Goal: Communication & Community: Answer question/provide support

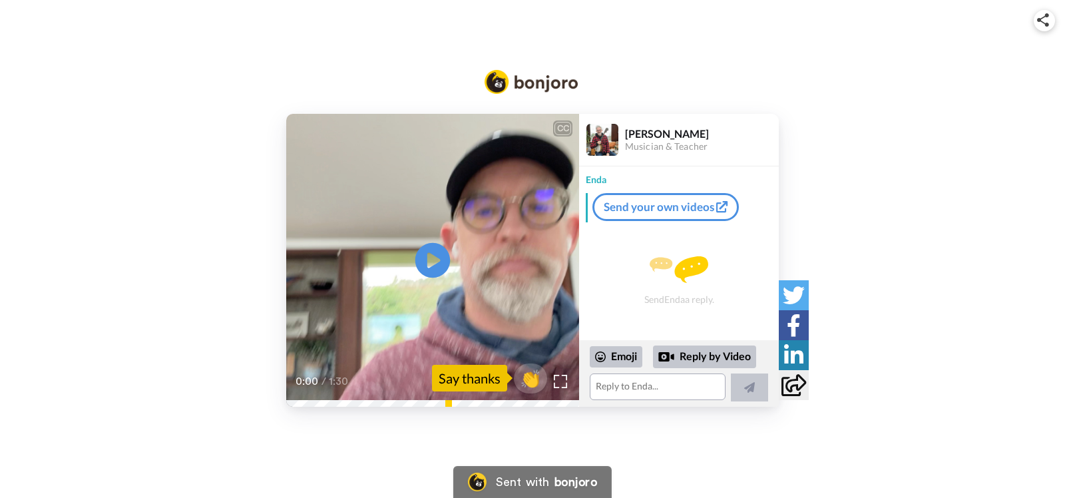
click at [426, 262] on icon at bounding box center [432, 260] width 35 height 35
click at [655, 389] on textarea at bounding box center [658, 386] width 136 height 27
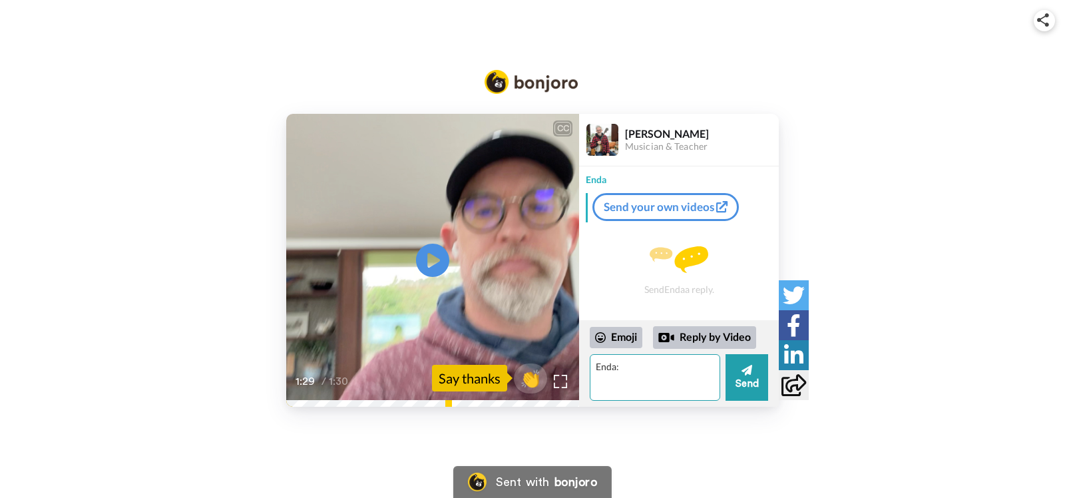
type textarea "Enda:"
click at [662, 357] on textarea "Enda:" at bounding box center [655, 377] width 130 height 47
type textarea "Enda: Thanks for reaching out."
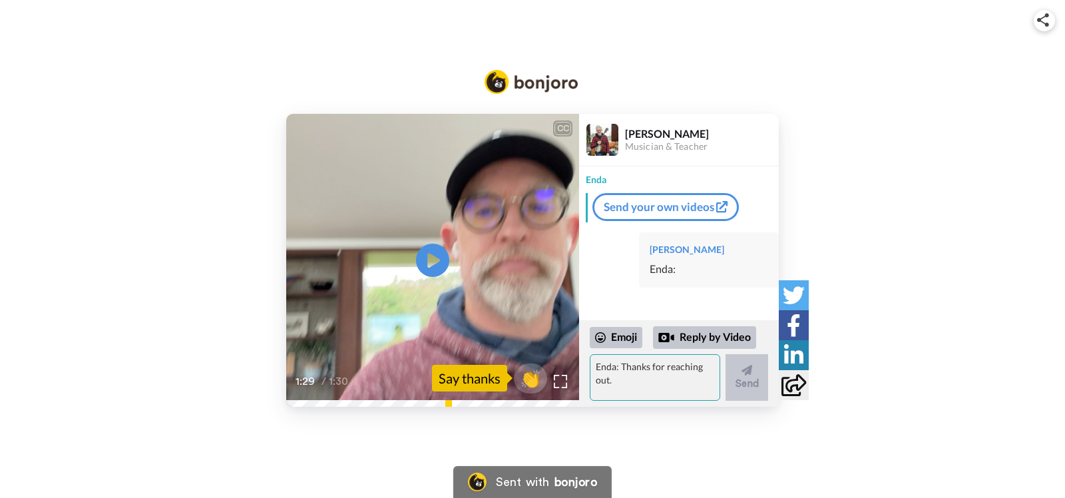
scroll to position [10, 0]
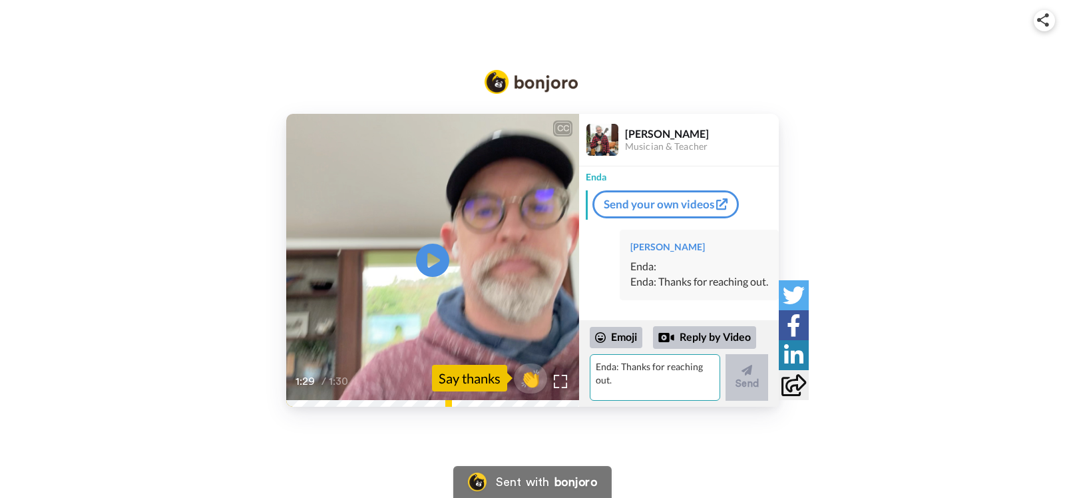
click at [655, 367] on textarea "Enda: Thanks for reaching out." at bounding box center [655, 377] width 130 height 47
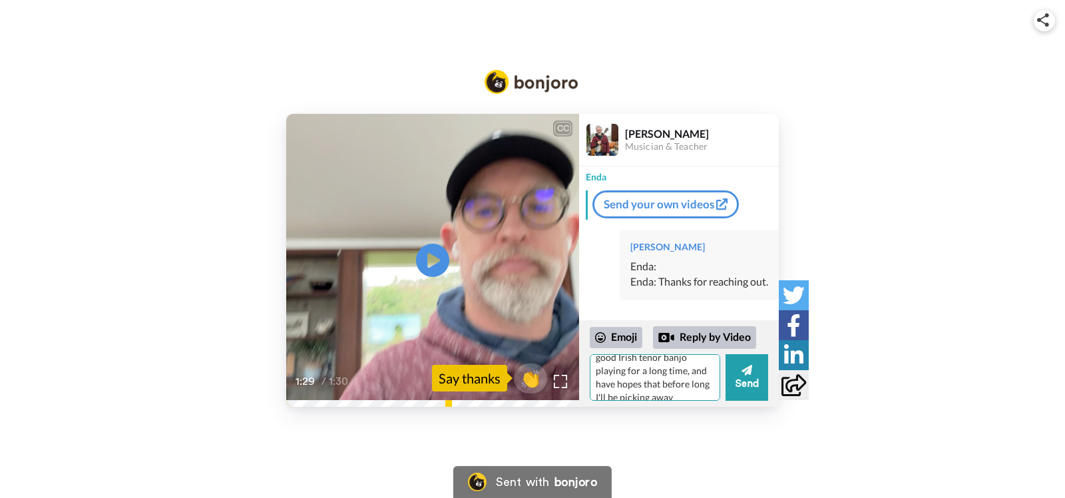
click at [706, 387] on textarea "I'm a 76 year old in far Northwest California (Arcata; ever been here?), have b…" at bounding box center [655, 377] width 130 height 47
click at [697, 387] on textarea "I'm a 76 year old in far Northwest California (Arcata; ever been here?), have b…" at bounding box center [655, 377] width 130 height 47
type textarea "I'm a [DEMOGRAPHIC_DATA] in far [GEOGRAPHIC_DATA][US_STATE] (Arcata; ever been …"
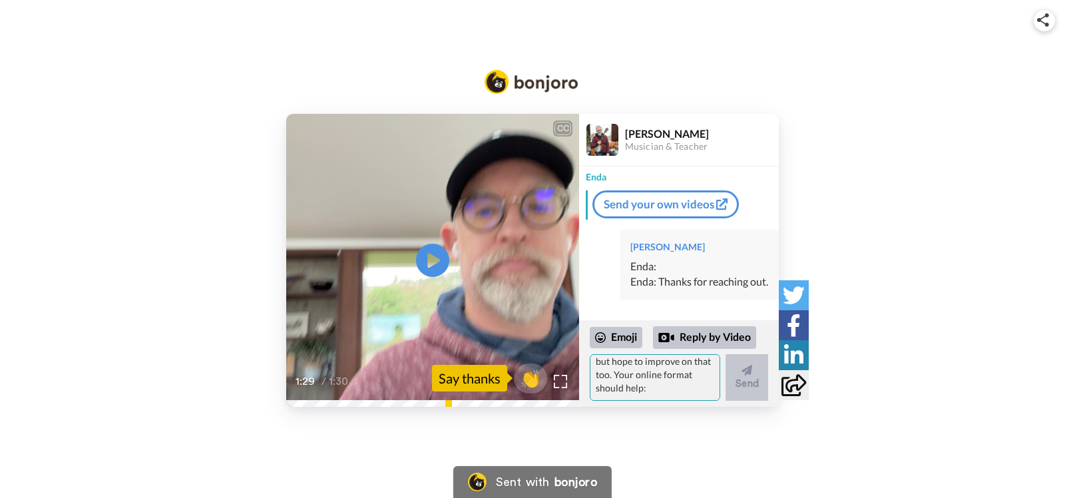
scroll to position [0, 0]
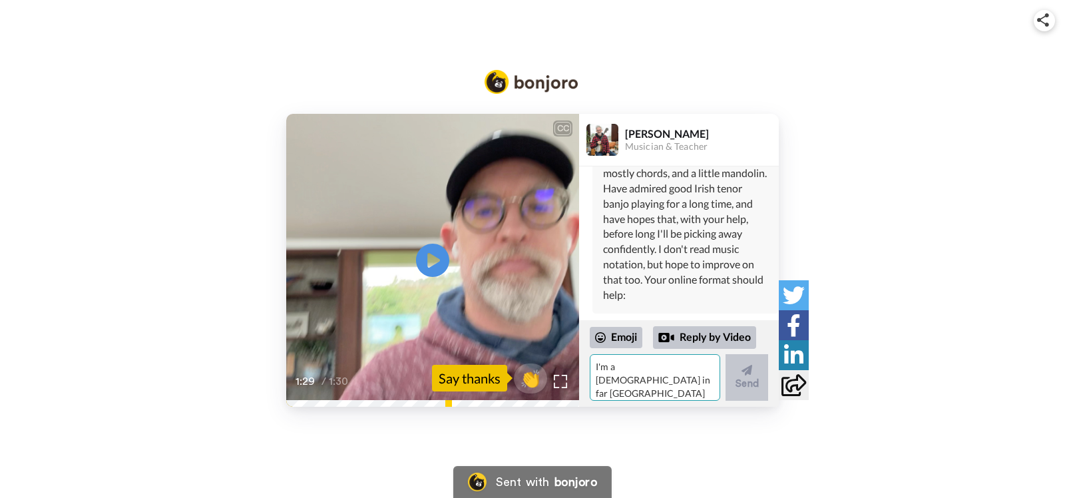
click at [638, 380] on textarea "I'm a [DEMOGRAPHIC_DATA] in far [GEOGRAPHIC_DATA][US_STATE] (Arcata; ever been …" at bounding box center [655, 377] width 130 height 47
type textarea "Adios for now,"
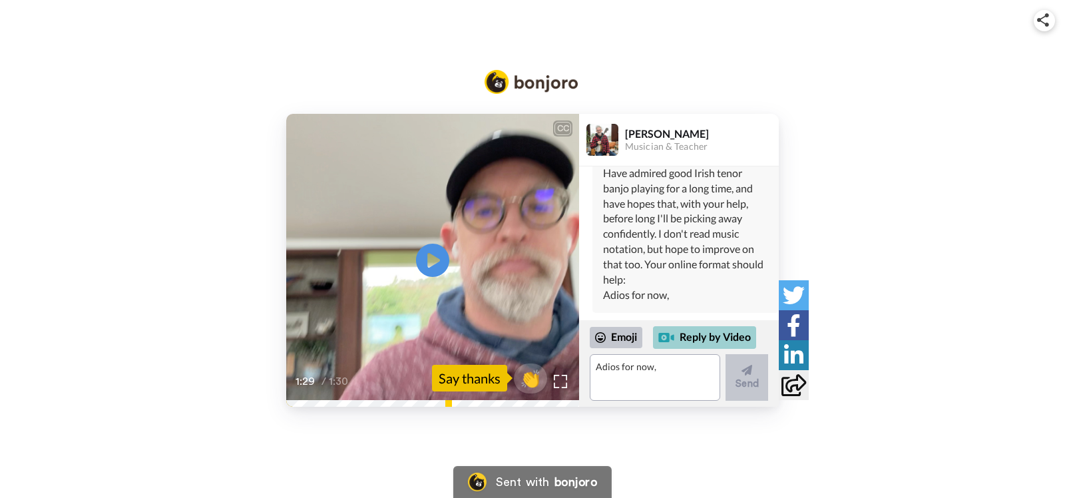
click at [669, 336] on div at bounding box center [666, 337] width 16 height 16
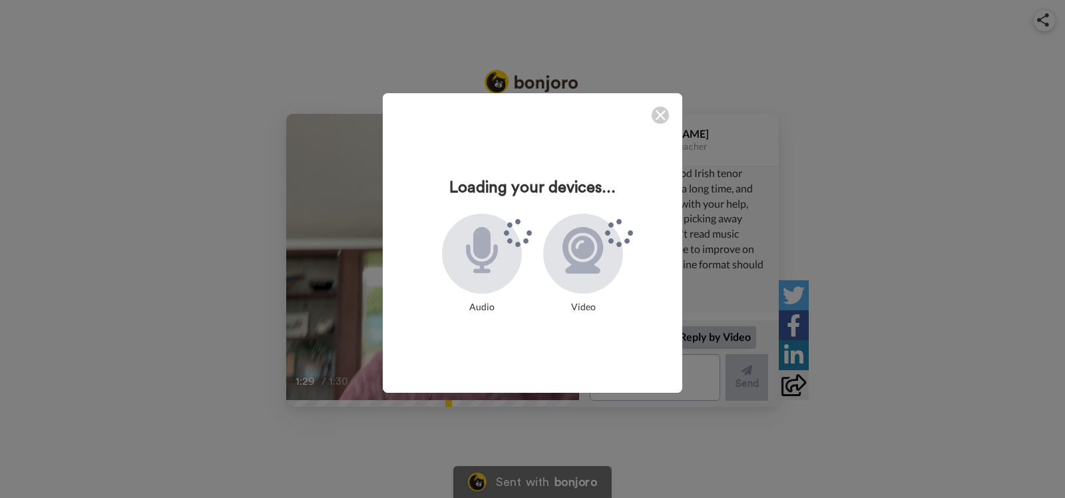
click at [659, 115] on img at bounding box center [660, 115] width 11 height 11
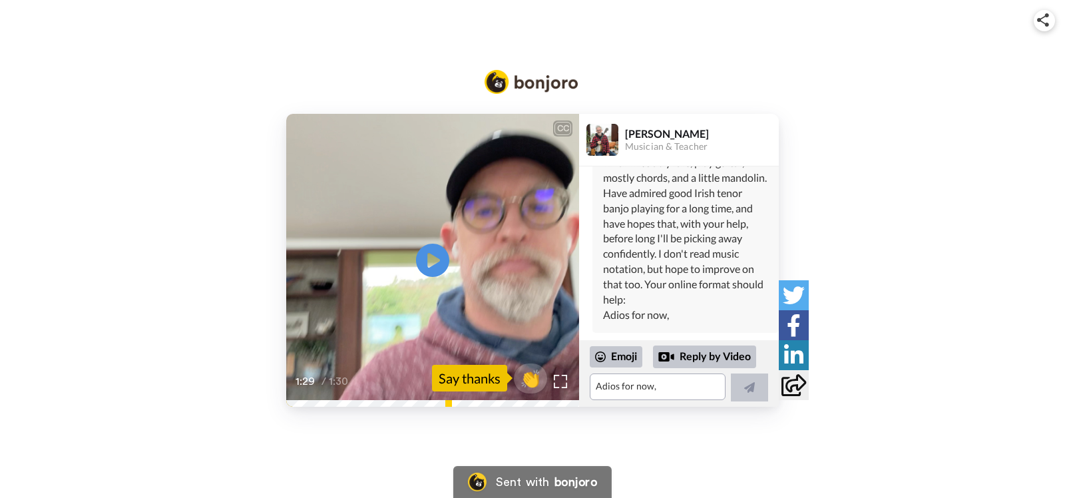
scroll to position [220, 0]
click at [677, 316] on div "Adios for now," at bounding box center [685, 314] width 165 height 15
click at [677, 315] on div "Adios for now," at bounding box center [685, 314] width 165 height 15
click at [677, 317] on div "Adios for now," at bounding box center [685, 314] width 165 height 15
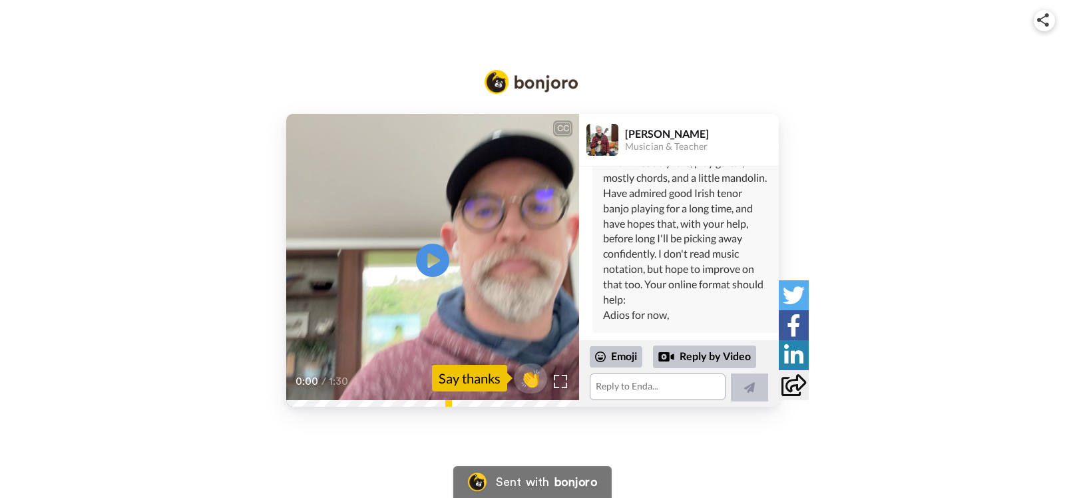
click at [667, 317] on div "Adios for now," at bounding box center [685, 314] width 165 height 15
click at [704, 313] on div "Adios for now," at bounding box center [685, 314] width 165 height 15
